Goal: Information Seeking & Learning: Learn about a topic

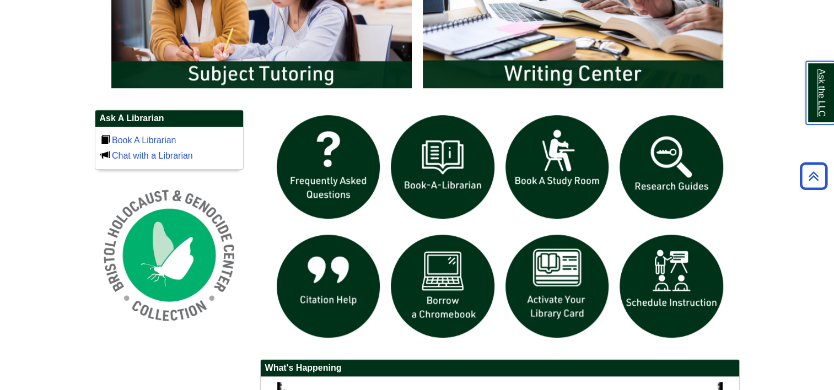
scroll to position [772, 0]
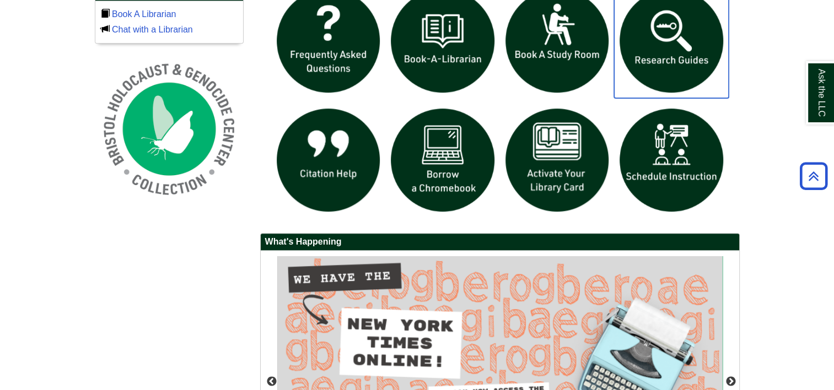
click at [655, 44] on img "slideshow" at bounding box center [671, 40] width 115 height 115
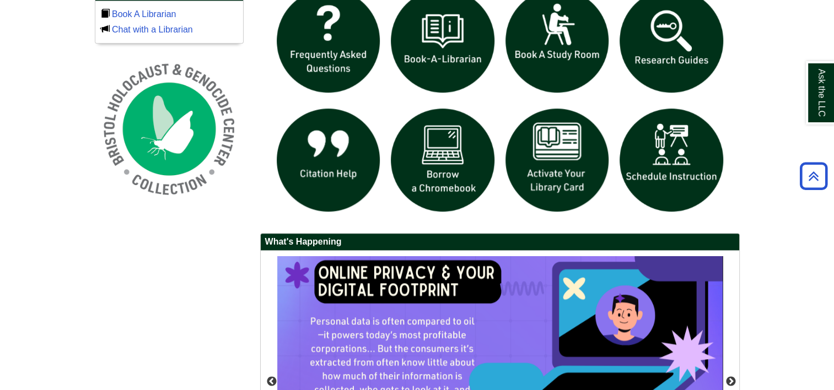
click at [675, 46] on img "slideshow" at bounding box center [671, 40] width 115 height 115
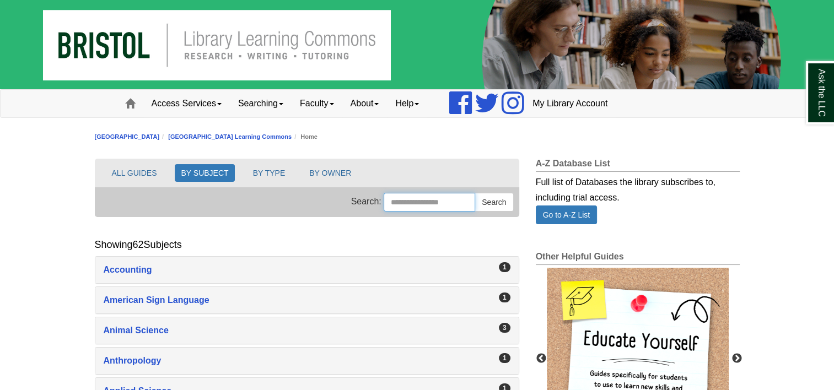
click at [398, 199] on input "Search this Group" at bounding box center [430, 202] width 92 height 19
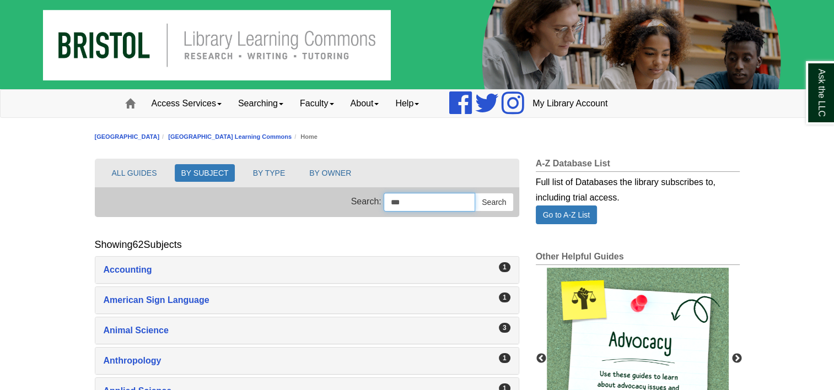
type input "***"
click at [475, 193] on button "Search" at bounding box center [494, 202] width 39 height 19
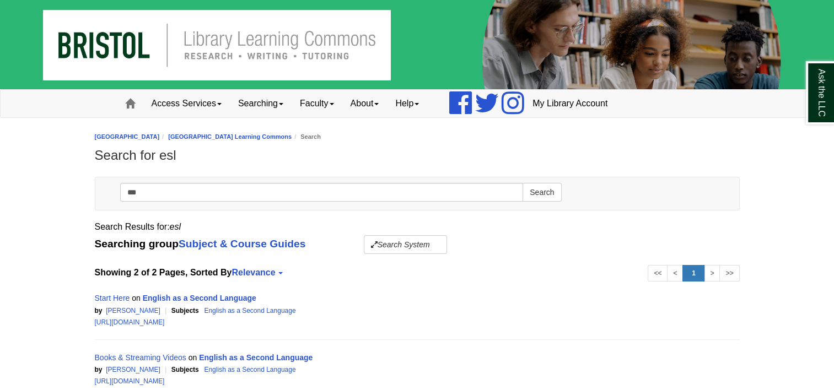
scroll to position [55, 0]
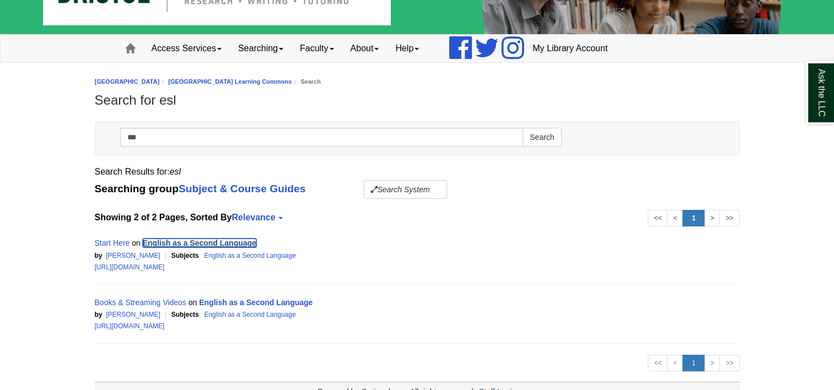
click at [207, 240] on link "English as a Second Language" at bounding box center [200, 243] width 114 height 9
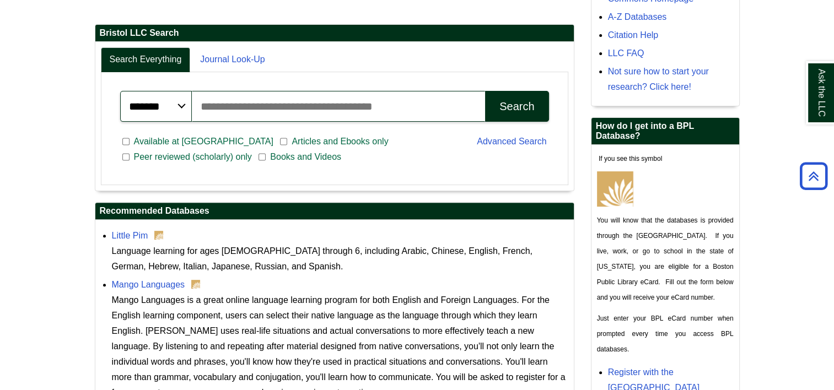
scroll to position [331, 0]
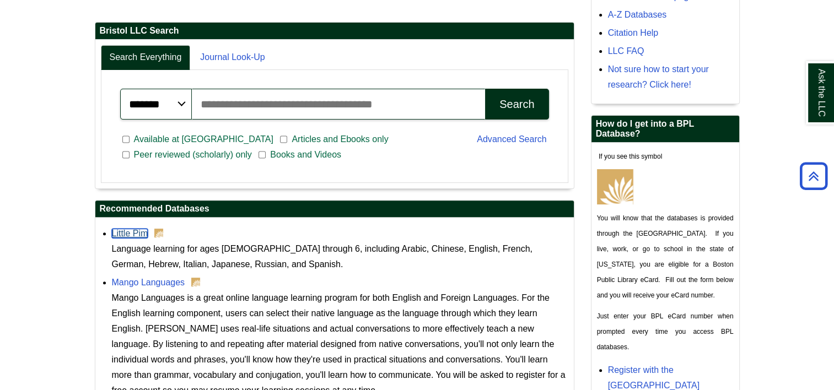
click at [122, 229] on link "Little Pim" at bounding box center [130, 233] width 36 height 9
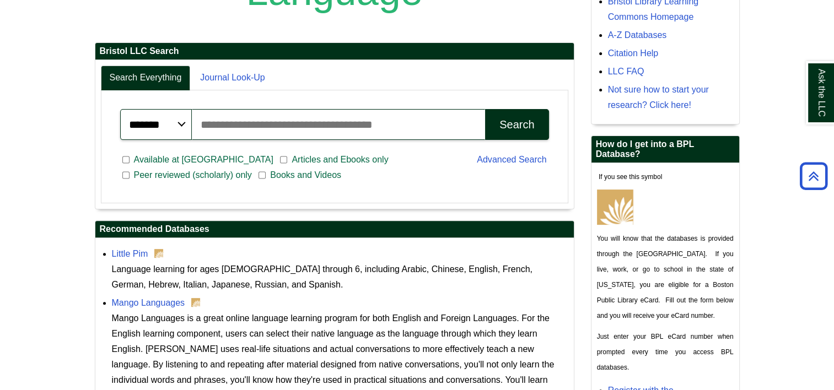
scroll to position [285, 0]
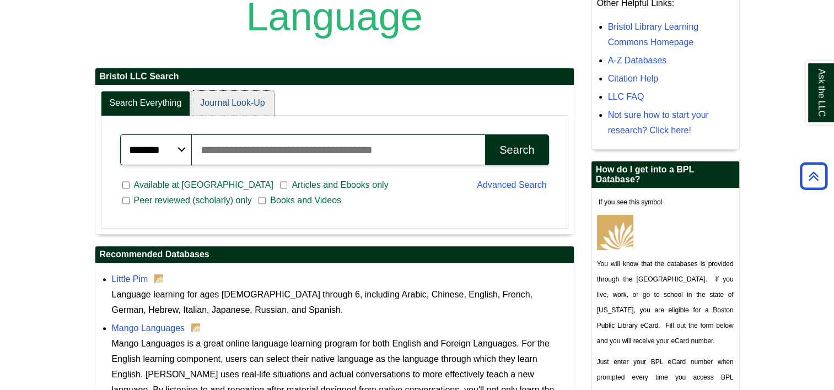
click at [212, 103] on link "Journal Look-Up" at bounding box center [232, 103] width 82 height 25
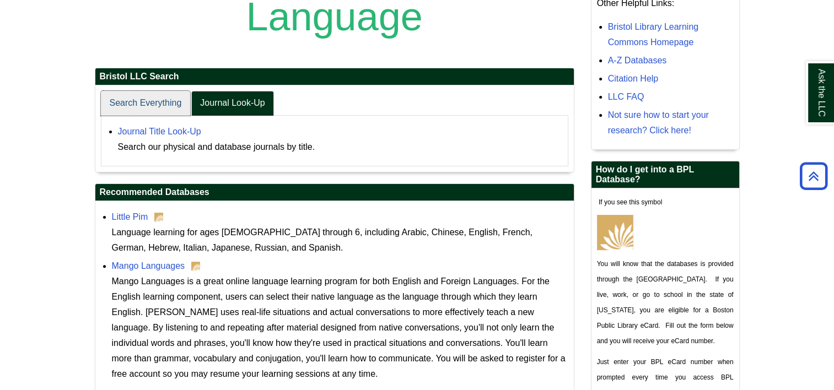
click at [154, 104] on link "Search Everything" at bounding box center [146, 103] width 90 height 25
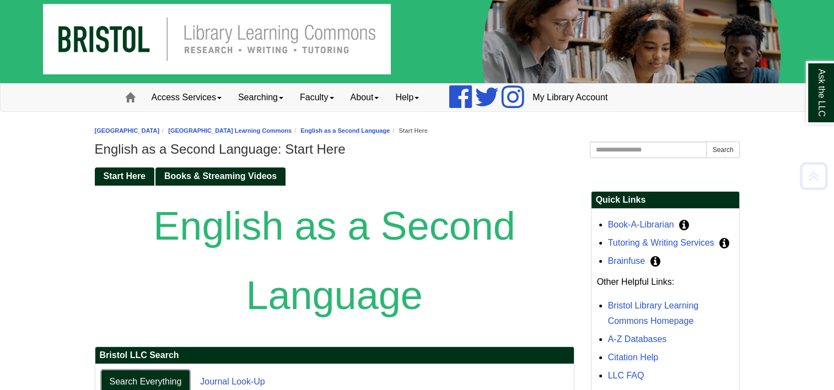
scroll to position [0, 0]
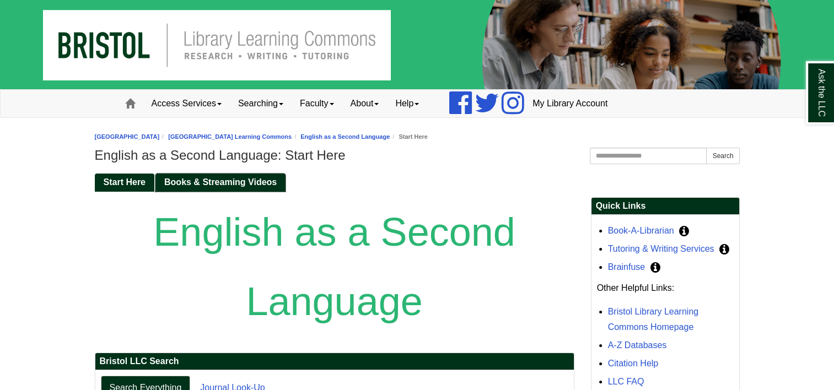
click at [258, 186] on span "Books & Streaming Videos" at bounding box center [220, 182] width 113 height 9
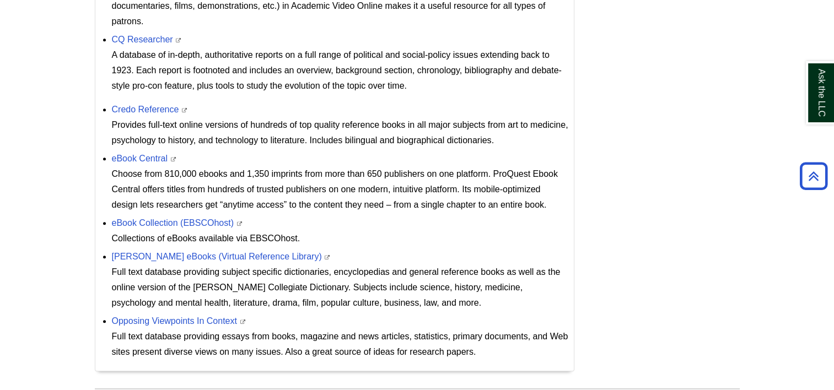
scroll to position [807, 0]
